Goal: Task Accomplishment & Management: Complete application form

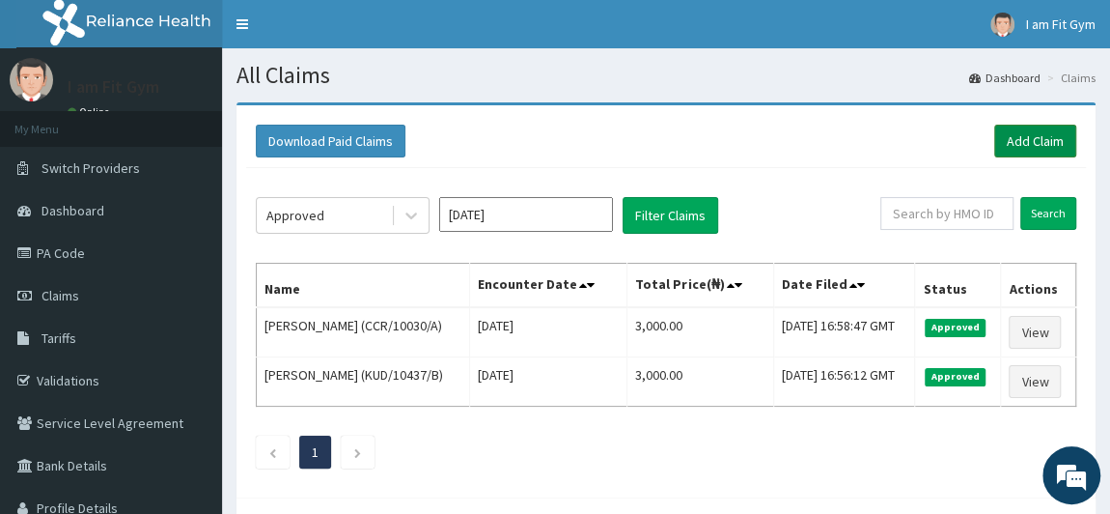
click at [1008, 138] on link "Add Claim" at bounding box center [1035, 141] width 82 height 33
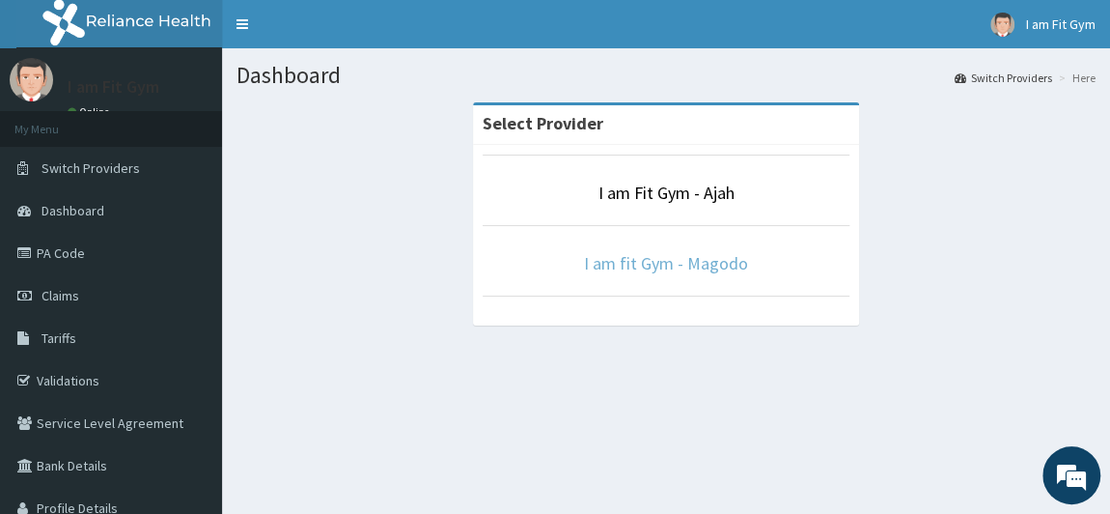
click at [710, 261] on link "I am fit Gym - Magodo" at bounding box center [666, 263] width 164 height 22
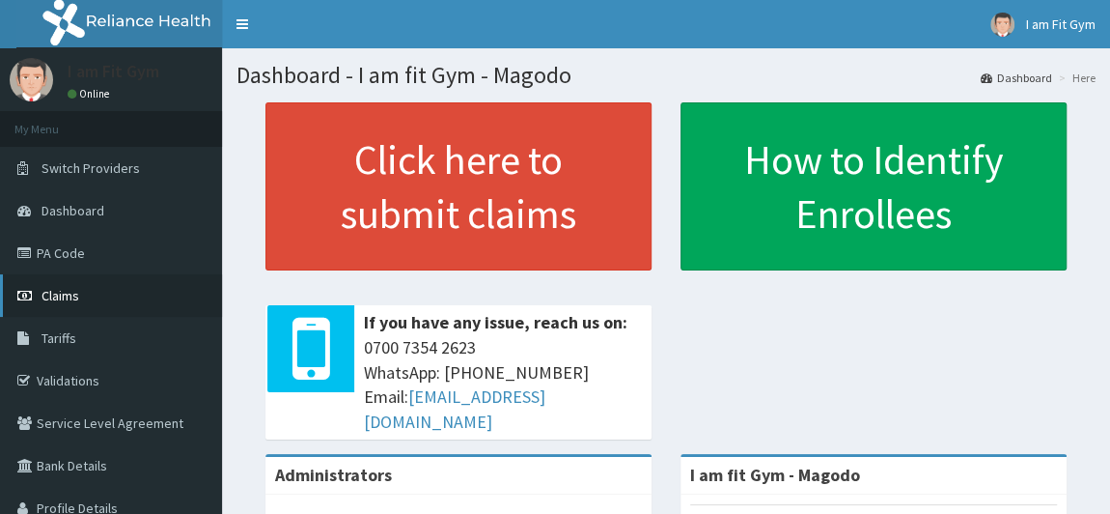
click at [56, 309] on link "Claims" at bounding box center [111, 295] width 222 height 42
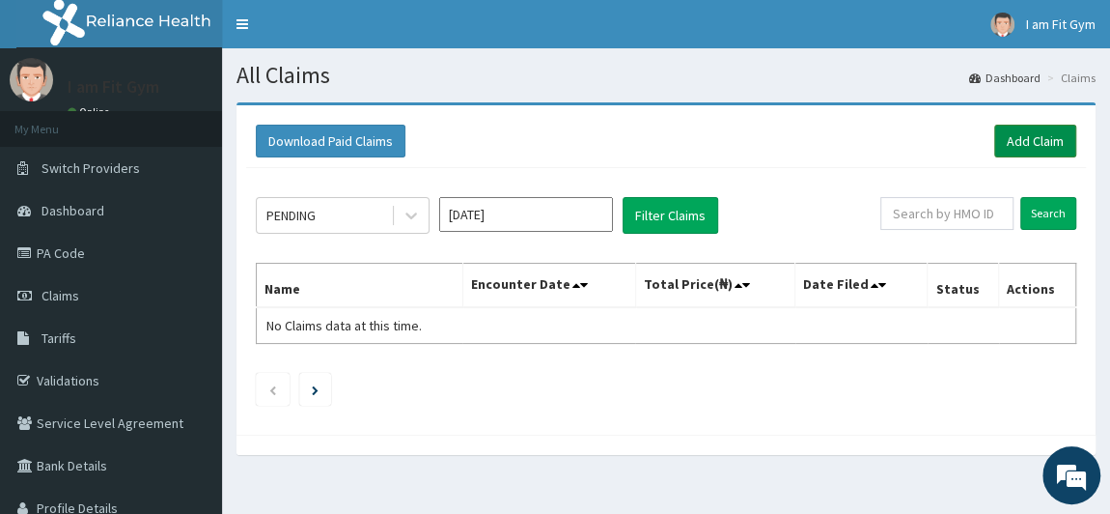
click at [1022, 140] on link "Add Claim" at bounding box center [1035, 141] width 82 height 33
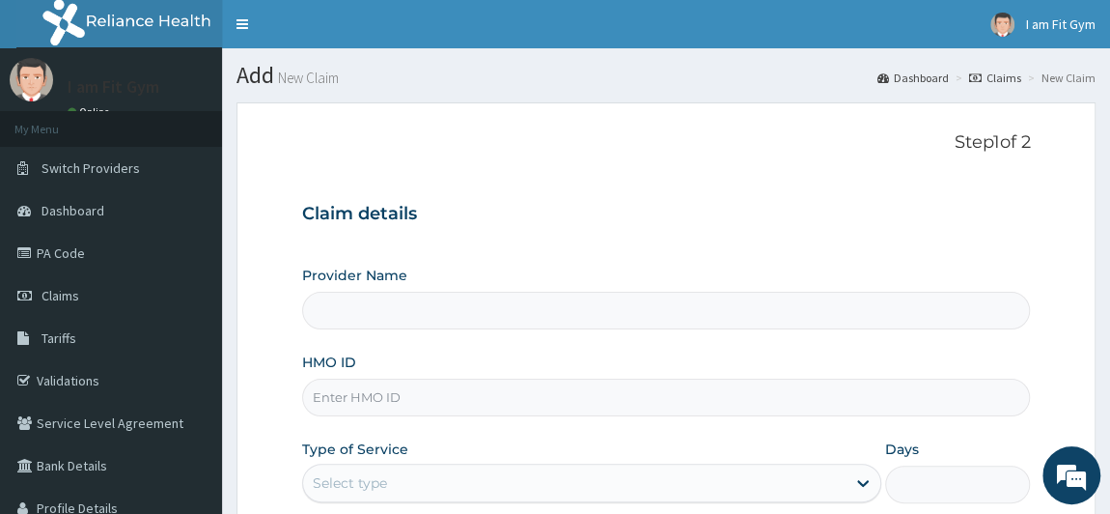
type input "I am fit Gym - Magodo"
type input "1"
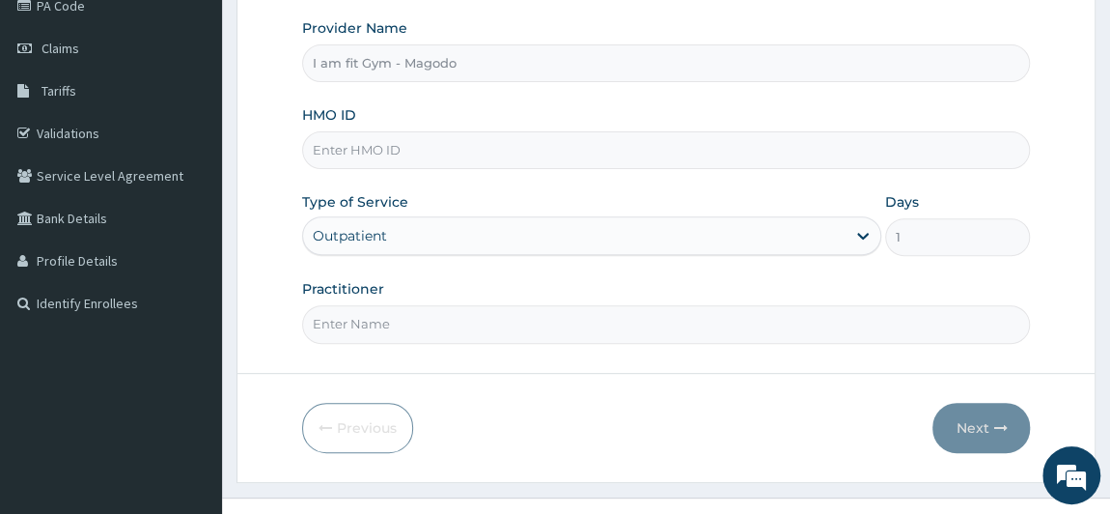
scroll to position [256, 0]
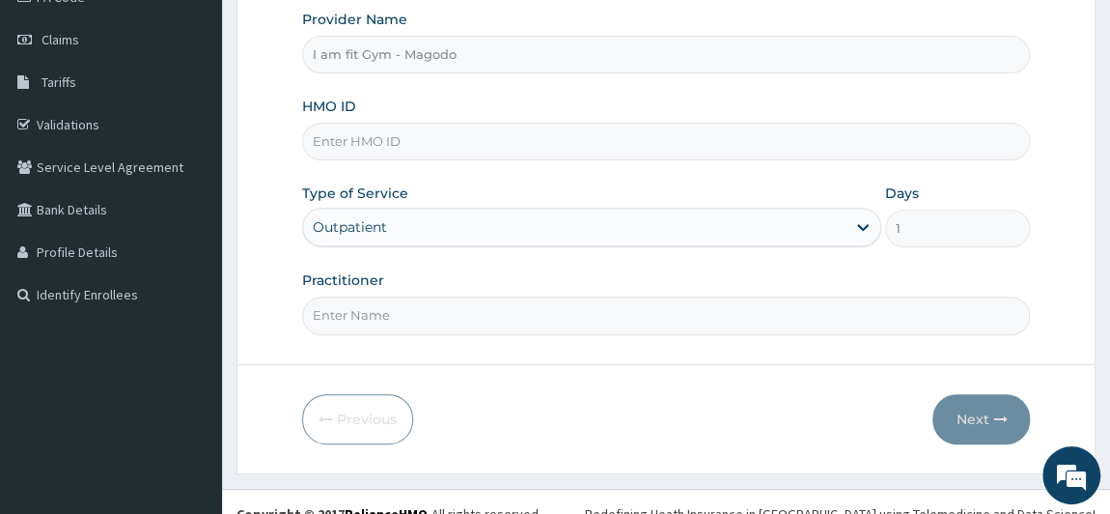
click at [429, 150] on input "HMO ID" at bounding box center [666, 142] width 729 height 38
type input "WML/10069/F"
click at [400, 315] on input "Practitioner" at bounding box center [666, 315] width 729 height 38
type input "RAZZIECMB"
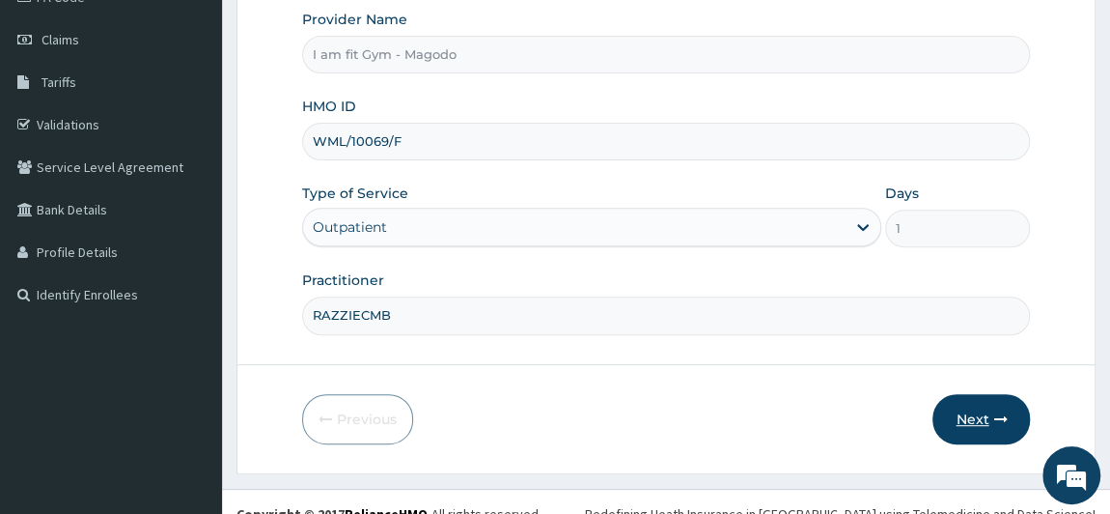
click at [966, 415] on button "Next" at bounding box center [982, 419] width 98 height 50
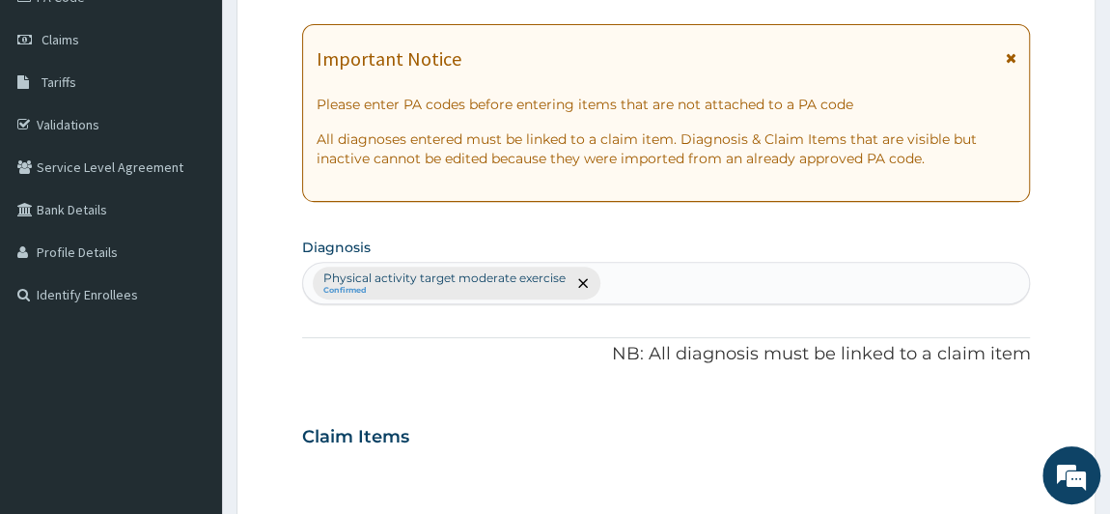
scroll to position [705, 0]
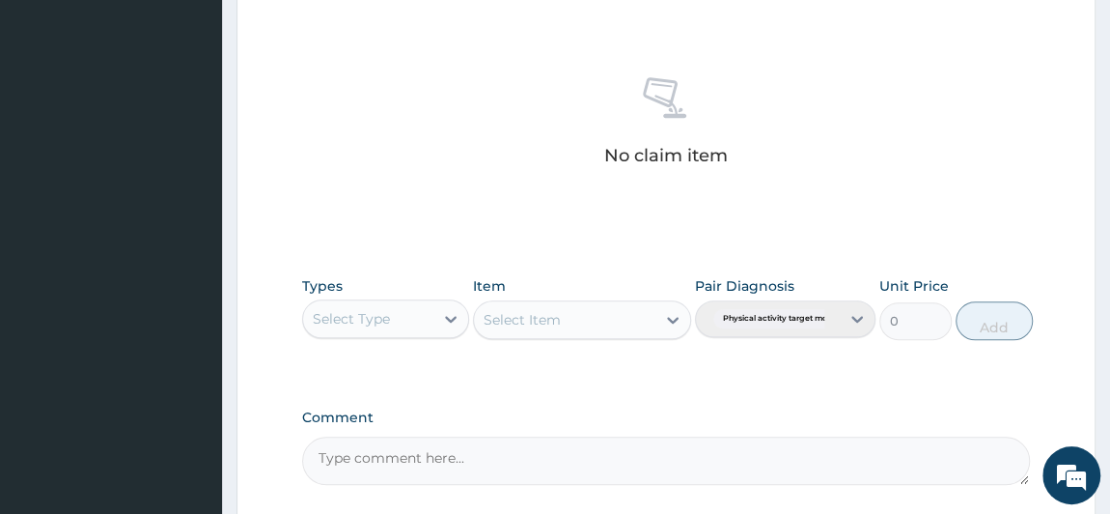
click at [390, 308] on div "Select Type" at bounding box center [368, 318] width 131 height 31
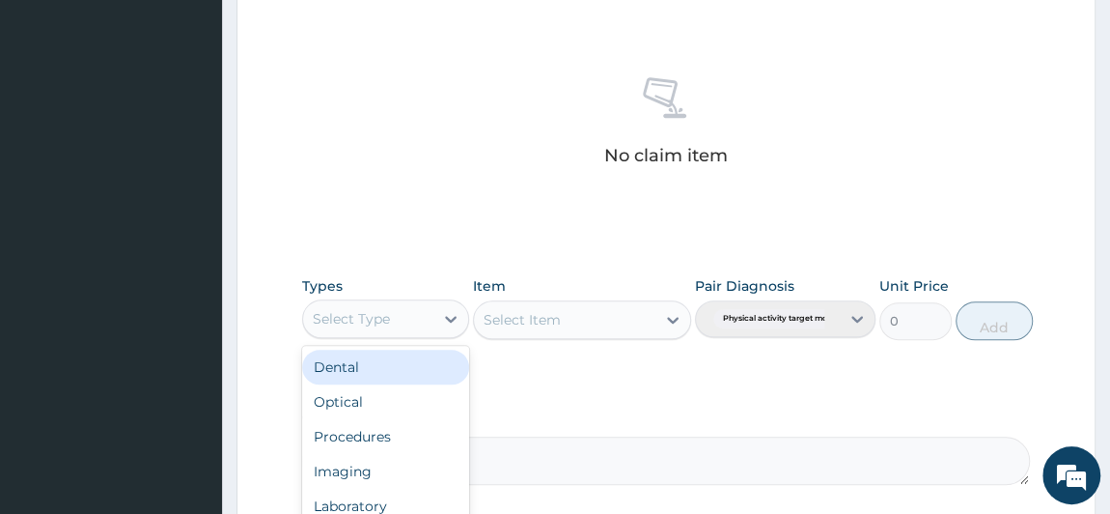
type input "G"
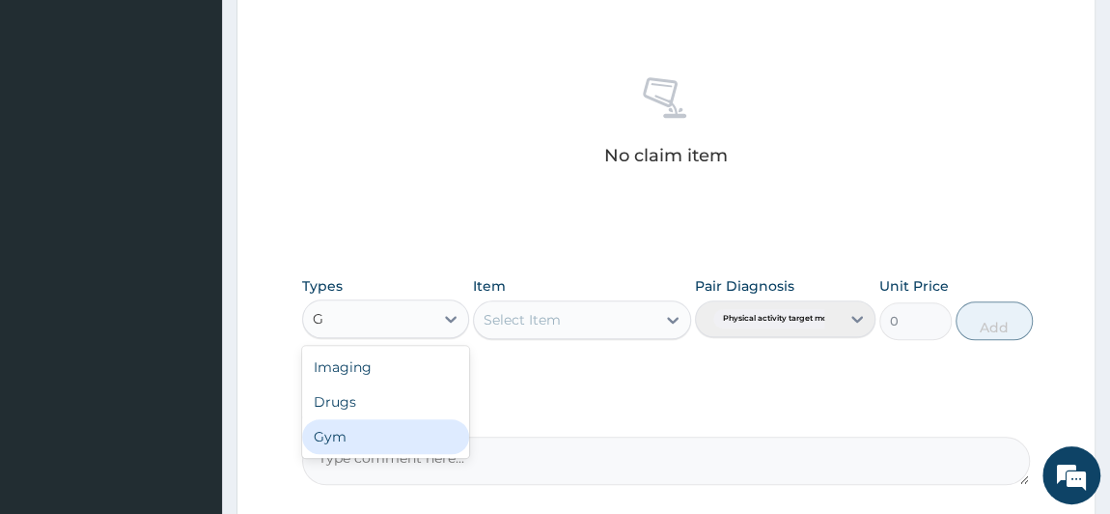
click at [337, 449] on div "Gym" at bounding box center [386, 436] width 168 height 35
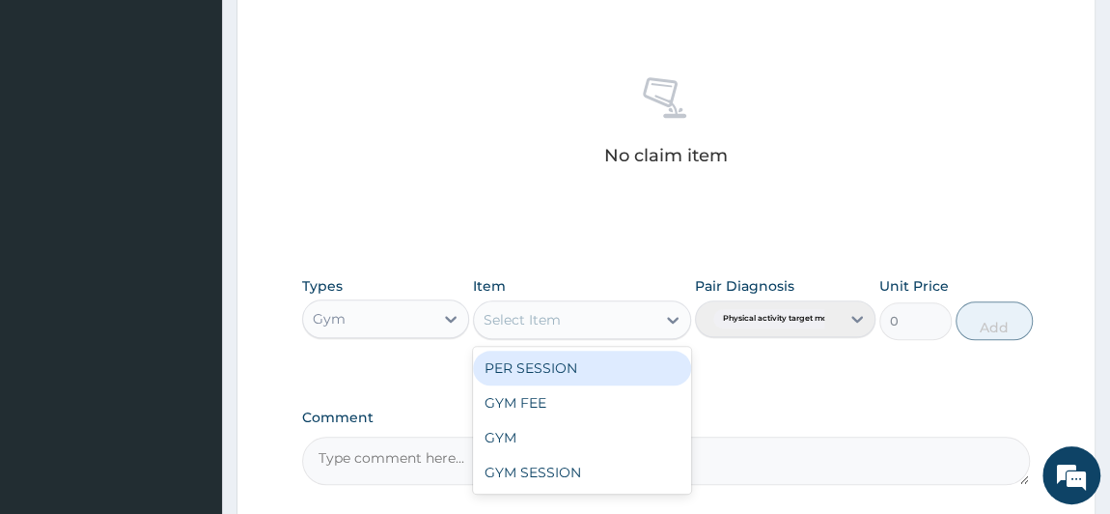
click at [547, 317] on div "Select Item" at bounding box center [522, 319] width 77 height 19
click at [545, 363] on div "PER SESSION" at bounding box center [582, 367] width 218 height 35
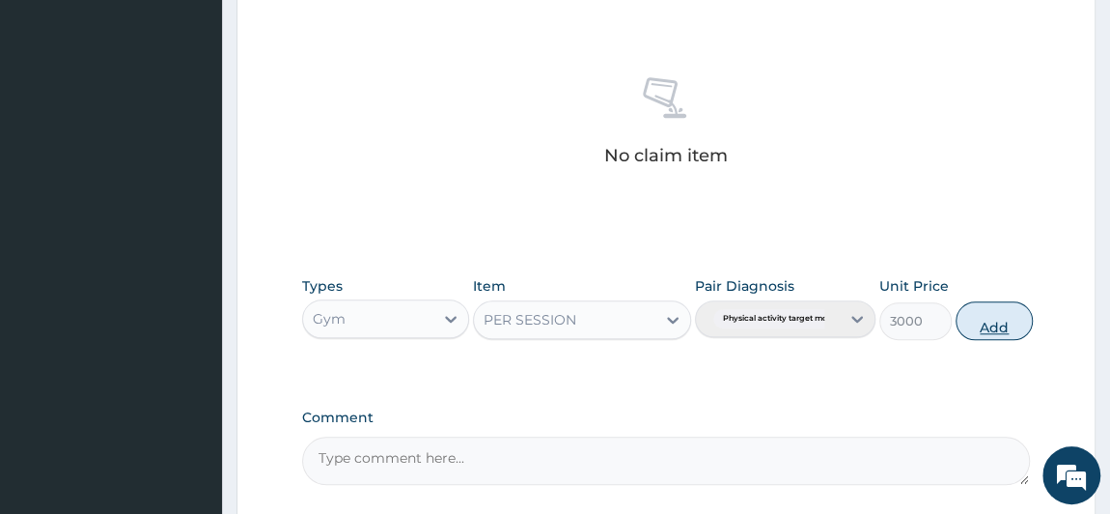
click at [995, 322] on button "Add" at bounding box center [994, 320] width 77 height 39
type input "0"
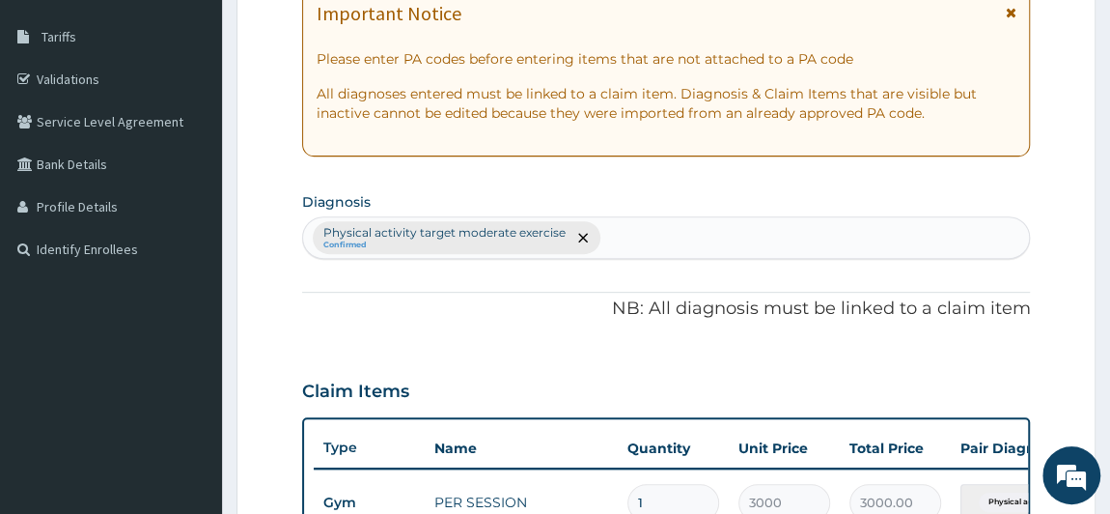
scroll to position [0, 0]
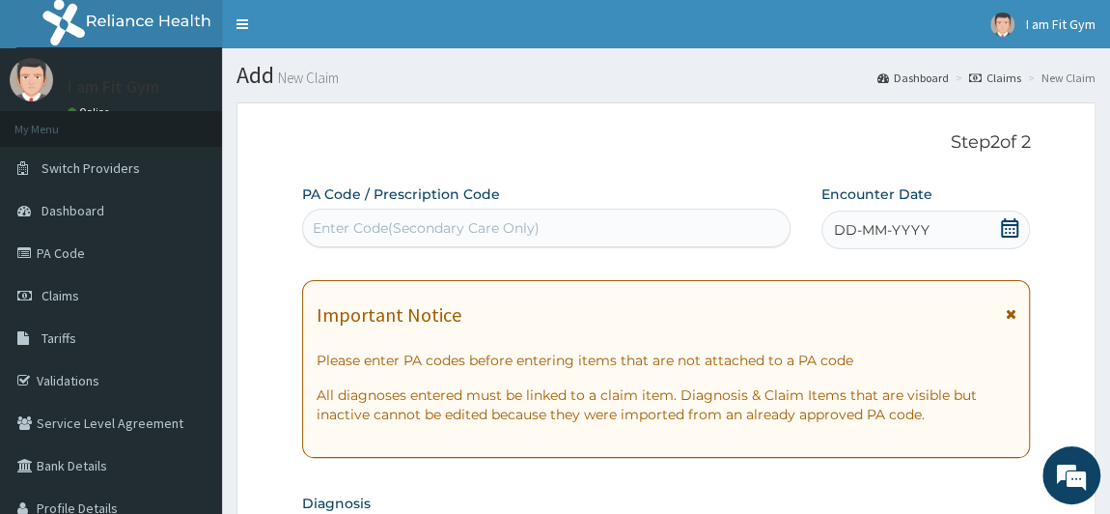
click at [1001, 230] on icon at bounding box center [1009, 227] width 19 height 19
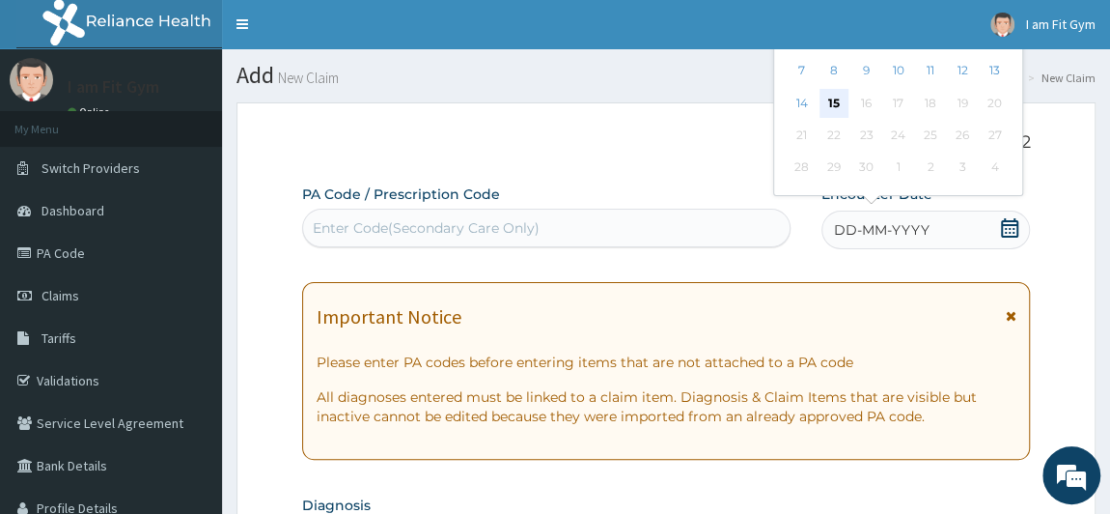
click at [829, 106] on div "15" at bounding box center [834, 103] width 29 height 29
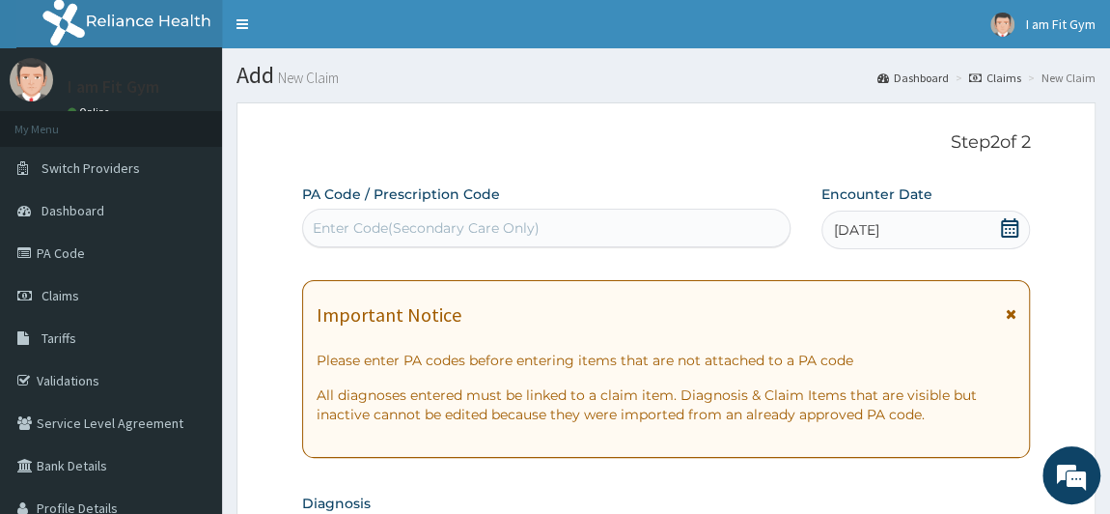
click at [614, 230] on div "Enter Code(Secondary Care Only)" at bounding box center [546, 227] width 487 height 31
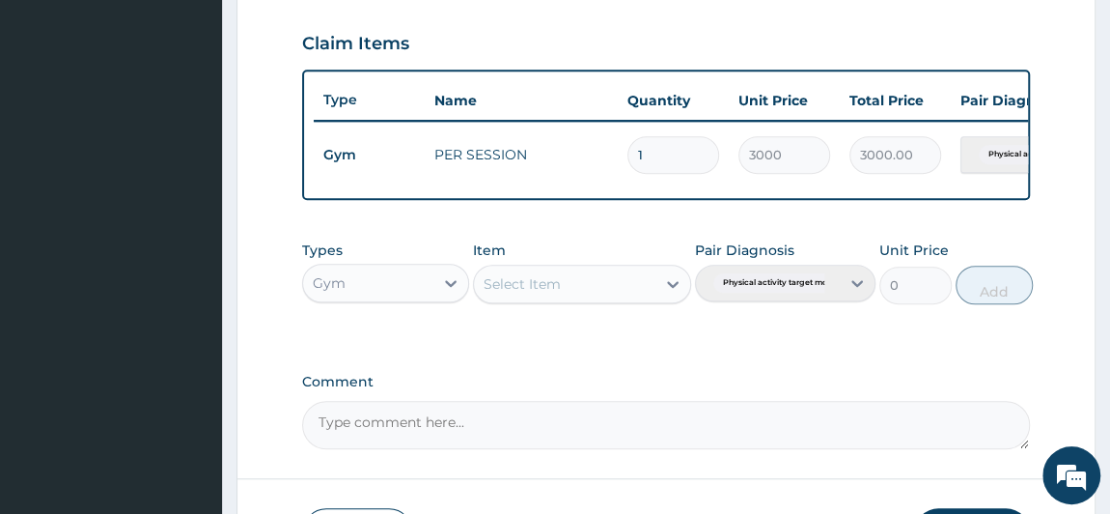
scroll to position [796, 0]
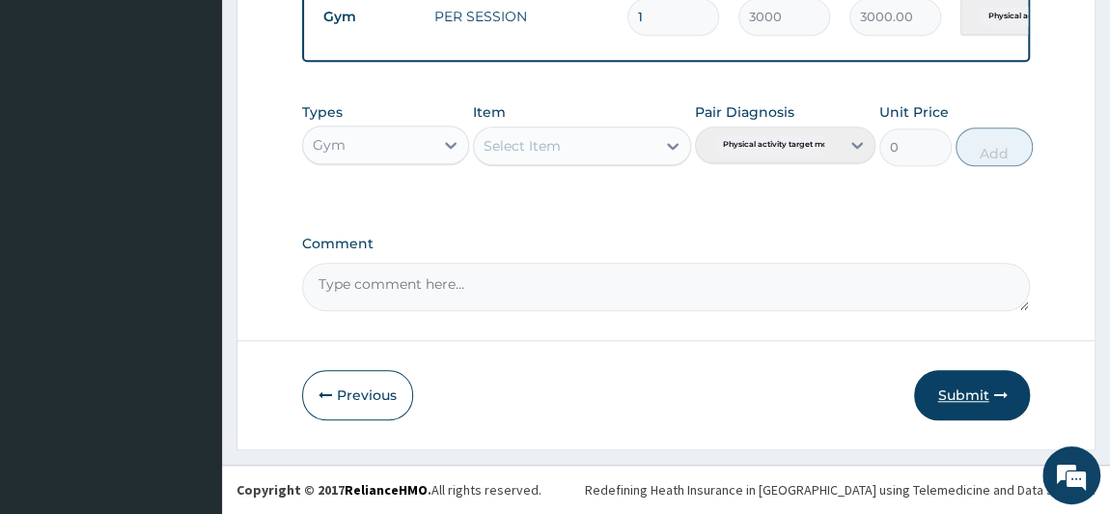
type input "PA/714C95"
click at [962, 392] on button "Submit" at bounding box center [972, 395] width 116 height 50
